Goal: Task Accomplishment & Management: Manage account settings

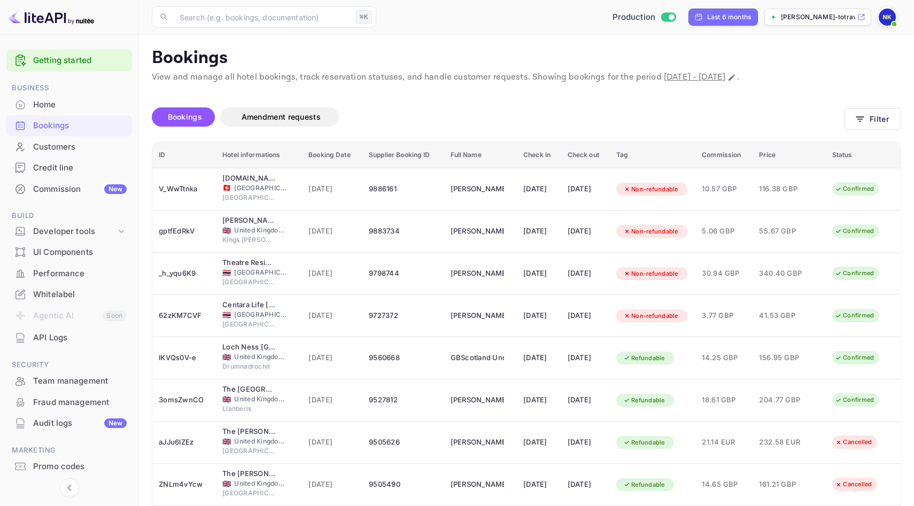
click at [394, 106] on div "Bookings Amendment requests" at bounding box center [498, 119] width 693 height 45
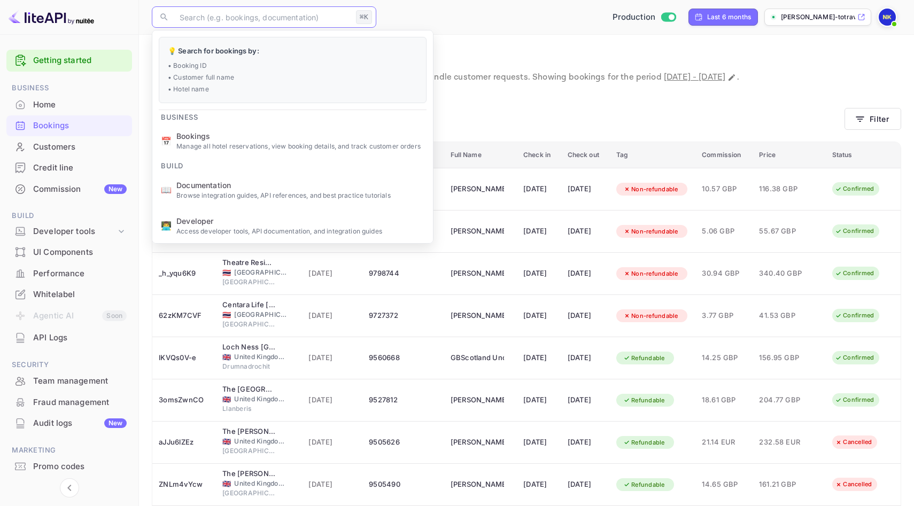
click at [249, 23] on input "text" at bounding box center [262, 16] width 179 height 21
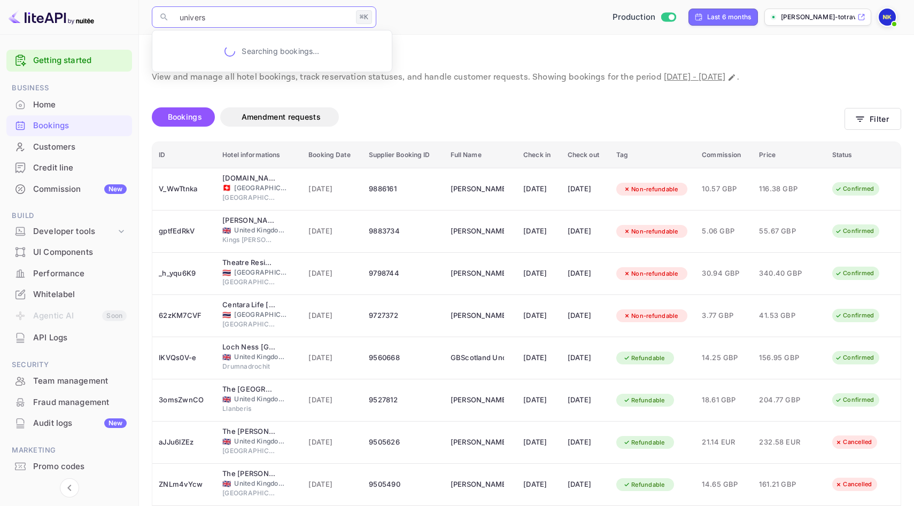
type input "universa"
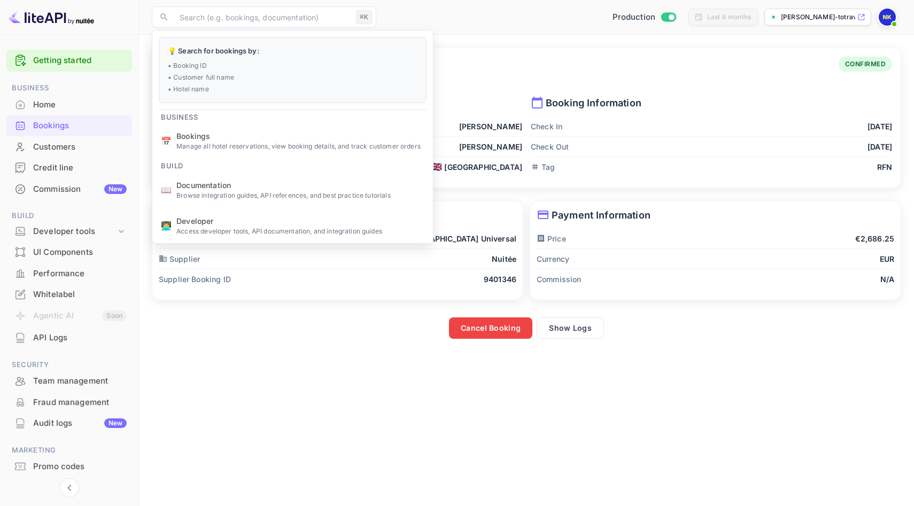
click at [580, 96] on p "Booking Information" at bounding box center [711, 103] width 361 height 14
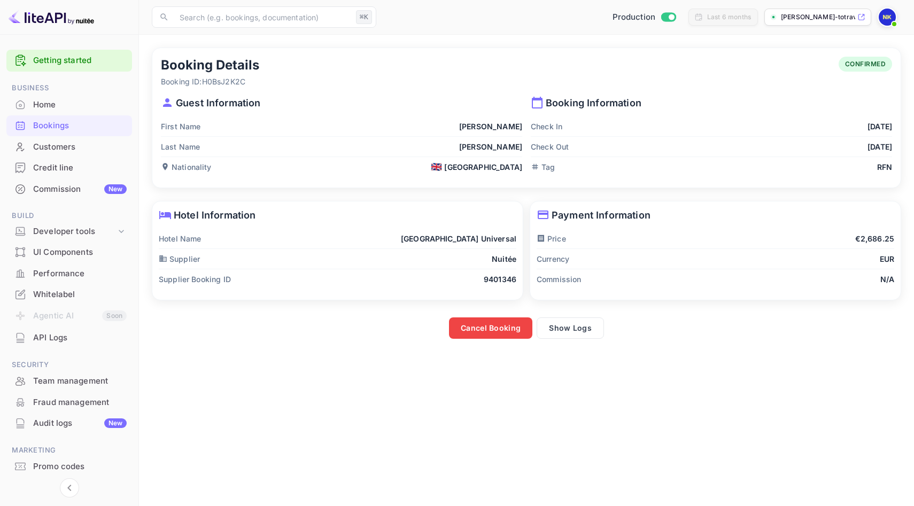
click at [429, 64] on div "Booking Details Booking ID: H0BsJ2K2C CONFIRMED" at bounding box center [526, 72] width 731 height 30
click at [813, 211] on p "Payment Information" at bounding box center [716, 215] width 358 height 14
click at [515, 103] on p "Guest Information" at bounding box center [341, 103] width 361 height 14
click at [712, 91] on div "Booking Information Check In [DATE] Check Out [DATE] Tag RFN" at bounding box center [707, 132] width 370 height 90
click at [328, 89] on div "Guest Information First Name [PERSON_NAME] Last Name [PERSON_NAME] Nationality …" at bounding box center [337, 132] width 370 height 90
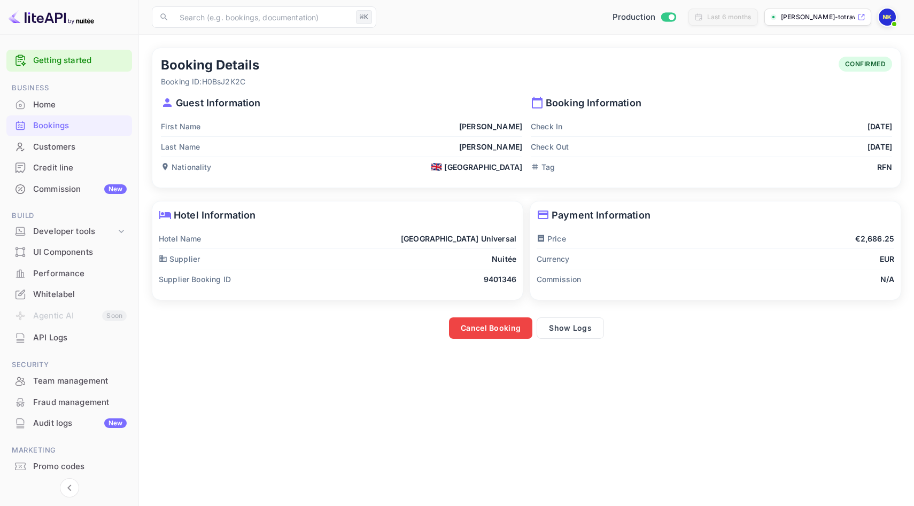
click at [224, 92] on div "Guest Information First Name [PERSON_NAME] Last Name [PERSON_NAME] Nationality …" at bounding box center [337, 132] width 370 height 90
click at [249, 238] on div "Hotel Name [GEOGRAPHIC_DATA] Universal" at bounding box center [338, 239] width 358 height 20
click at [228, 61] on h5 "Booking Details" at bounding box center [210, 65] width 98 height 17
click at [214, 73] on h5 "Booking Details" at bounding box center [210, 65] width 98 height 17
click at [219, 106] on p "Guest Information" at bounding box center [341, 103] width 361 height 14
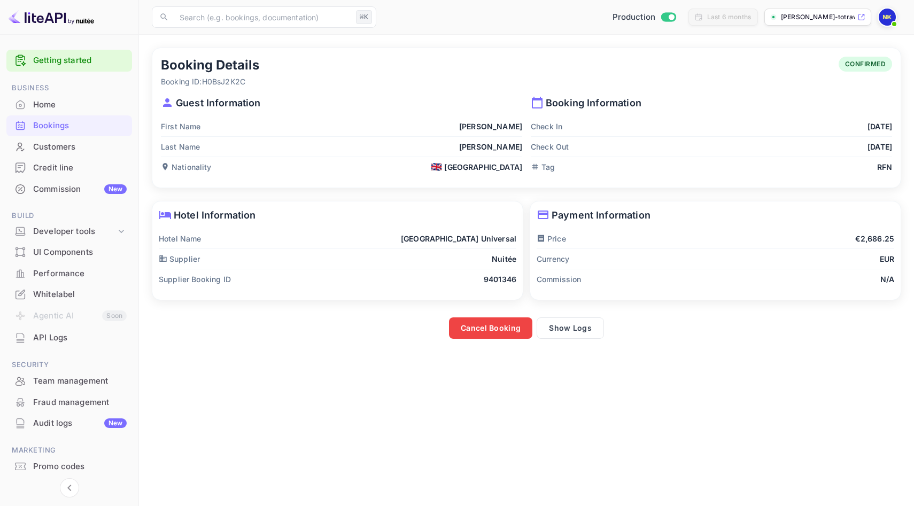
click at [242, 179] on div "Booking Details Booking ID: H0BsJ2K2C CONFIRMED Guest Information First Name [P…" at bounding box center [526, 117] width 748 height 139
click at [83, 109] on div "Home" at bounding box center [80, 105] width 94 height 12
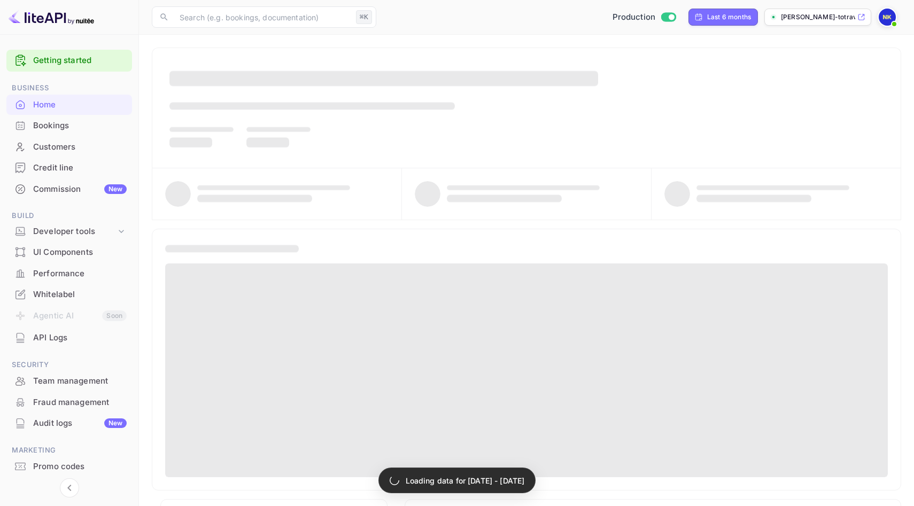
click at [84, 121] on div "Bookings" at bounding box center [80, 126] width 94 height 12
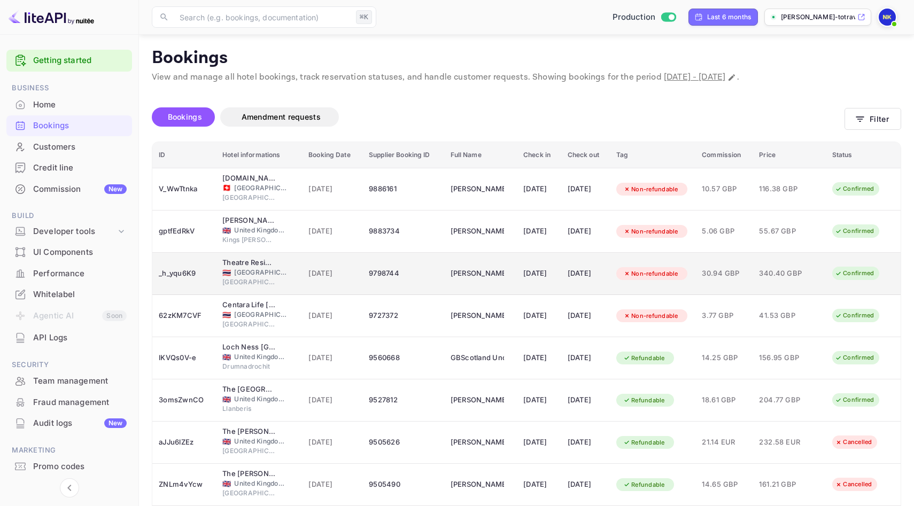
scroll to position [129, 0]
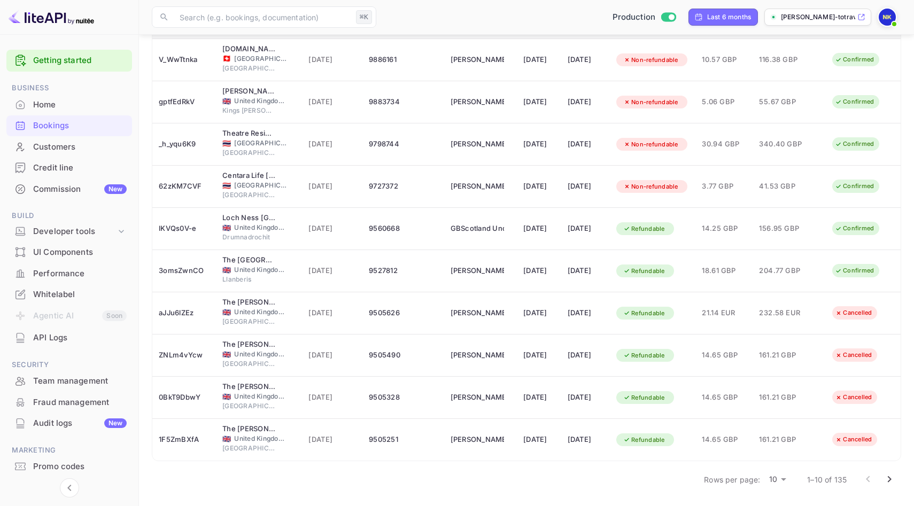
click at [894, 477] on icon "Go to next page" at bounding box center [889, 479] width 13 height 13
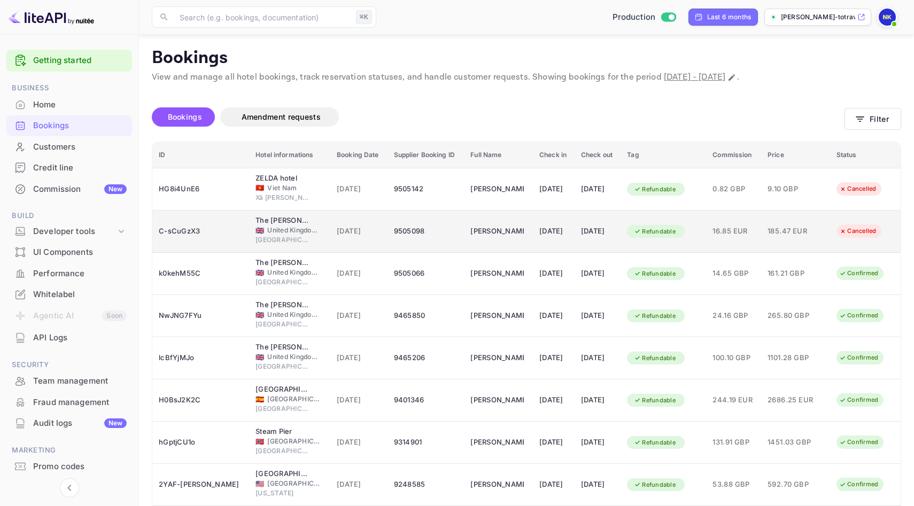
scroll to position [84, 0]
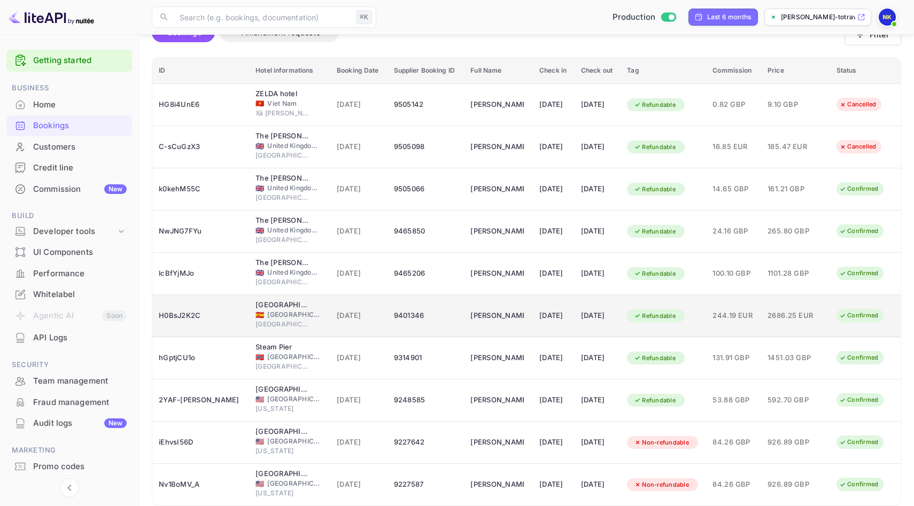
click at [330, 305] on td "[DATE]" at bounding box center [358, 316] width 57 height 42
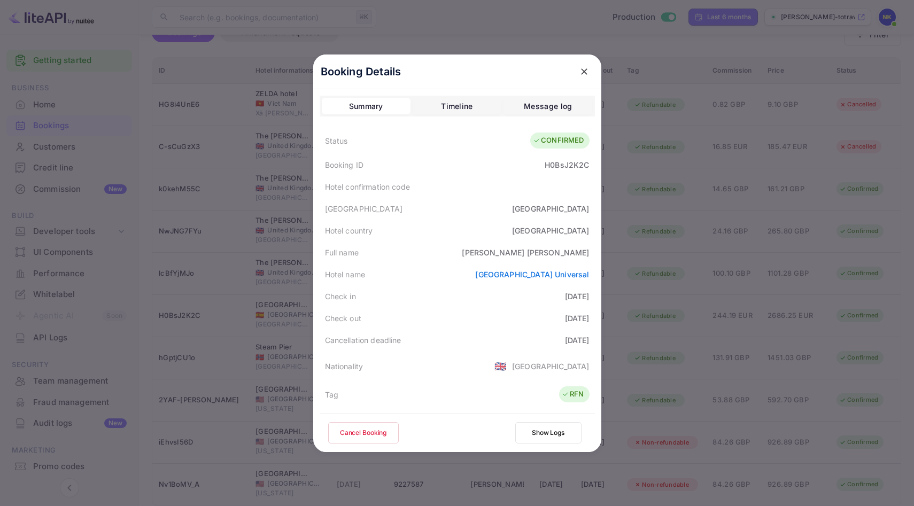
scroll to position [281, 0]
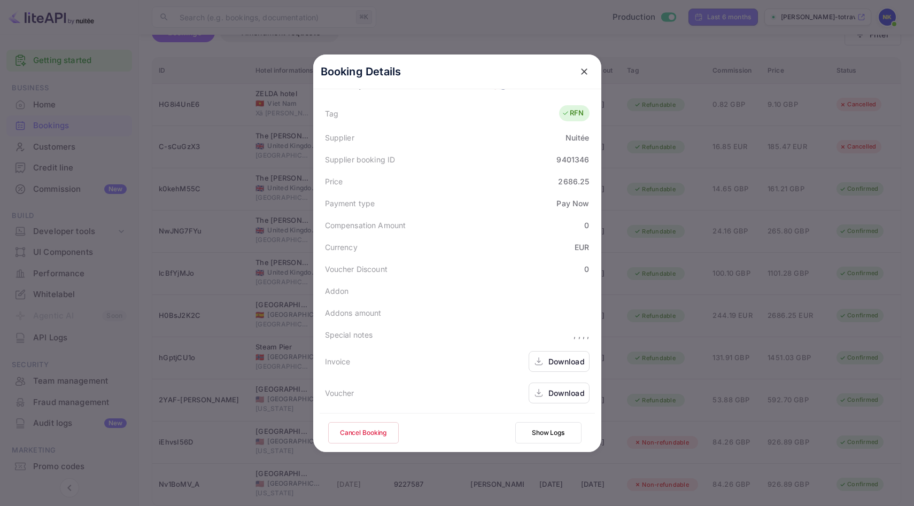
click at [558, 361] on div "Download" at bounding box center [566, 361] width 36 height 11
